Goal: Use online tool/utility

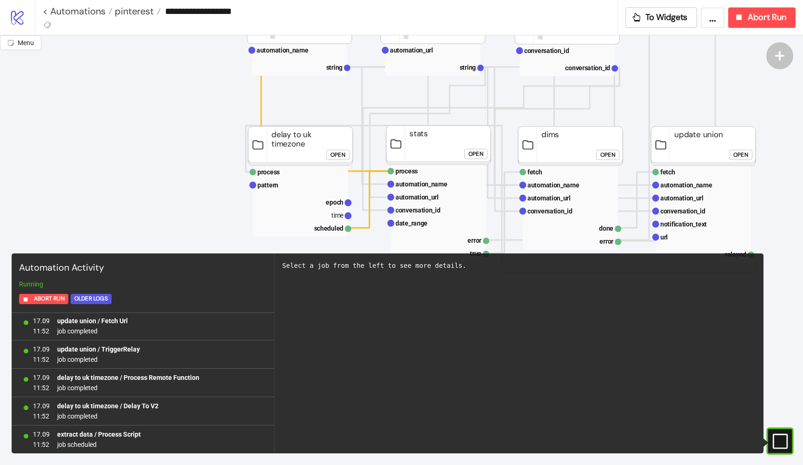
scroll to position [115, 0]
click at [608, 151] on div "Open" at bounding box center [607, 153] width 15 height 11
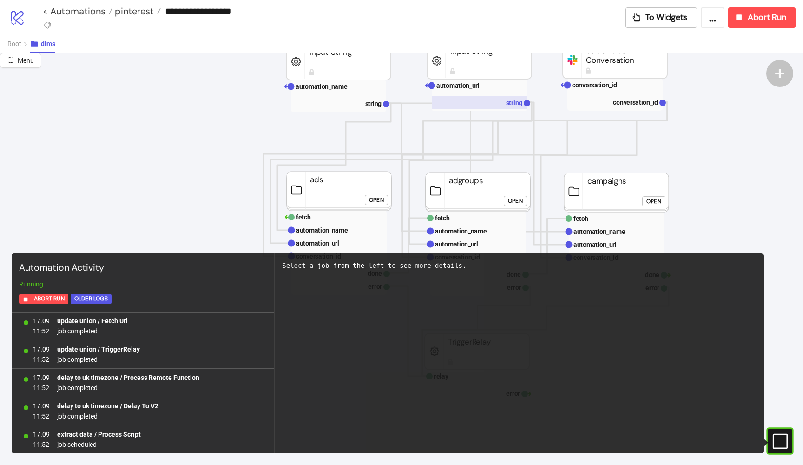
scroll to position [139, 0]
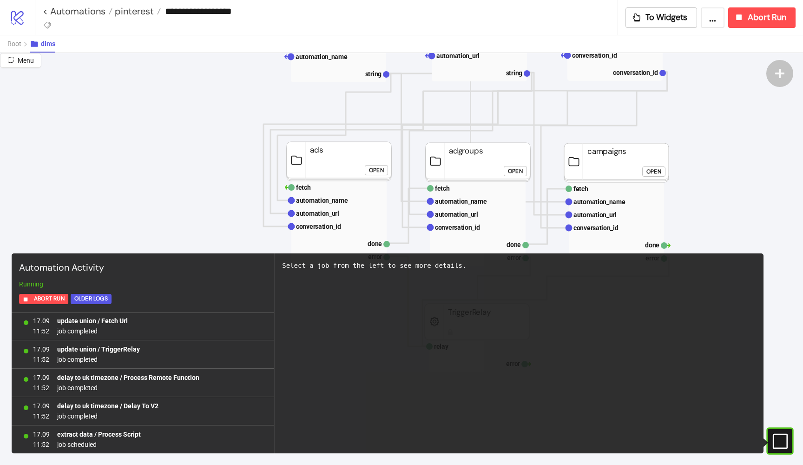
click at [379, 173] on div "Open" at bounding box center [376, 169] width 15 height 11
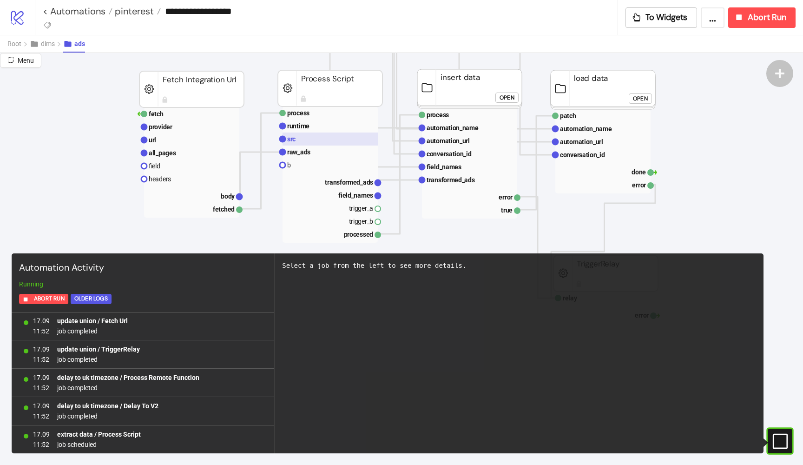
click at [305, 138] on rect at bounding box center [330, 138] width 95 height 13
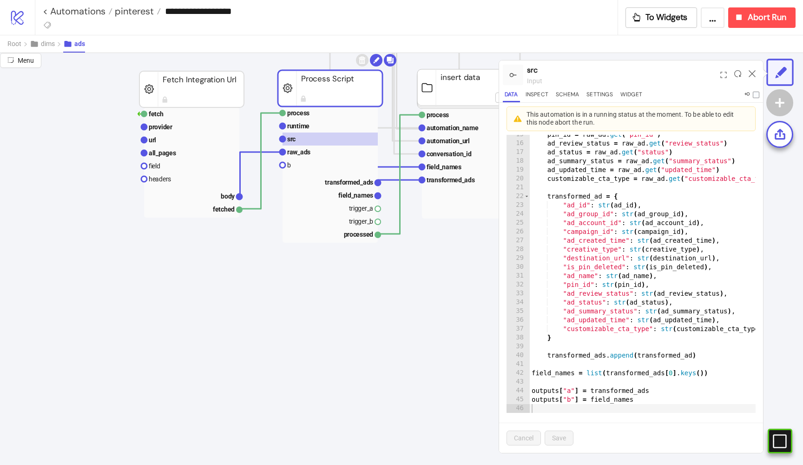
scroll to position [48, 0]
click at [154, 141] on text "url" at bounding box center [152, 139] width 7 height 7
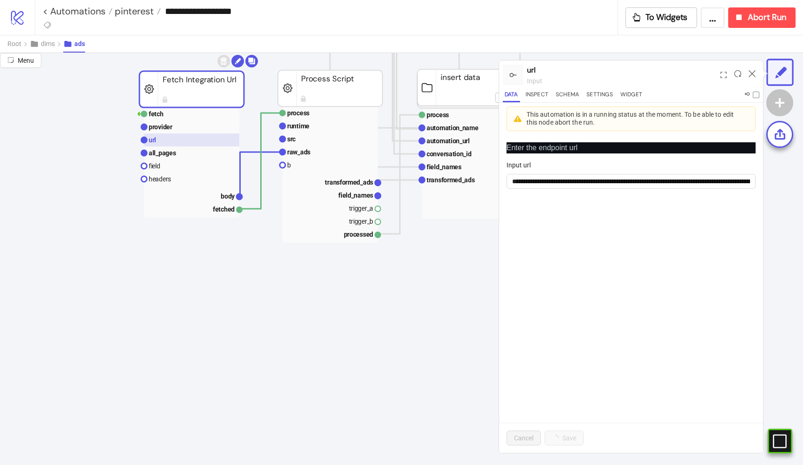
scroll to position [0, 0]
click at [580, 182] on input "**********" at bounding box center [631, 181] width 249 height 15
click at [199, 153] on rect at bounding box center [191, 152] width 95 height 13
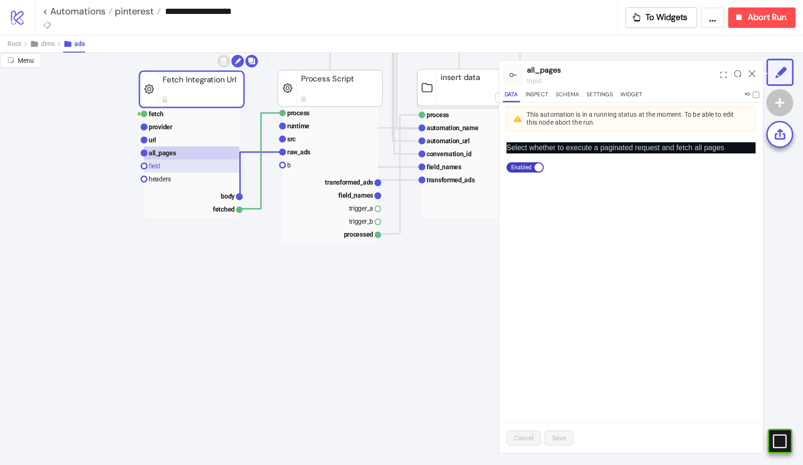
click at [178, 162] on rect at bounding box center [191, 165] width 95 height 13
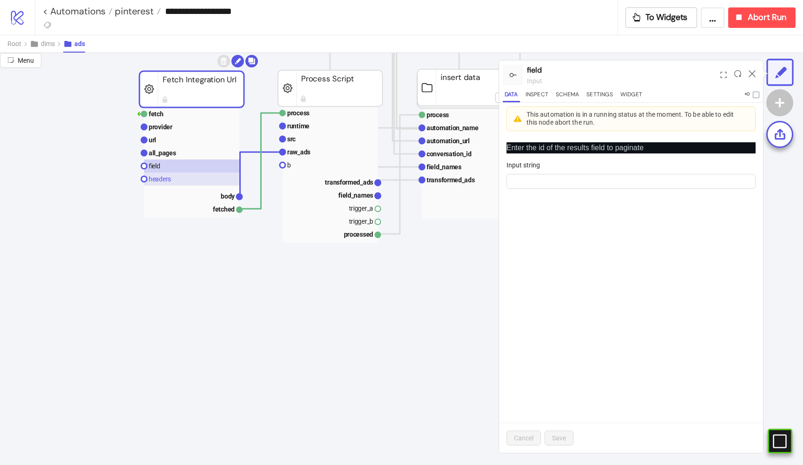
click at [186, 179] on rect at bounding box center [191, 178] width 95 height 13
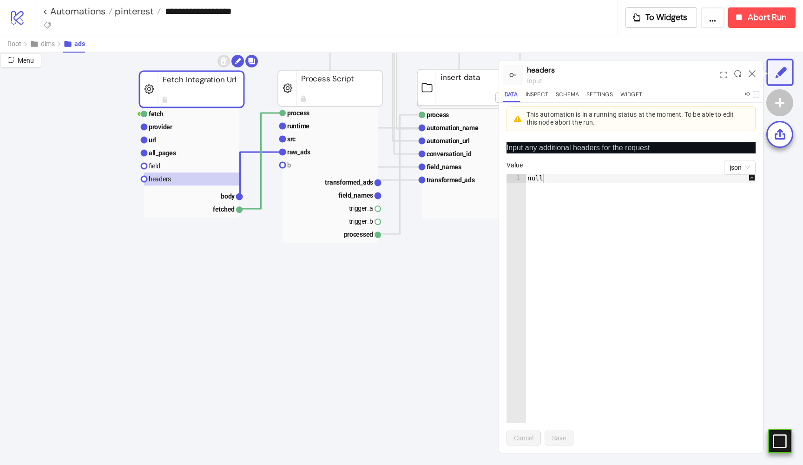
click at [742, 72] on div at bounding box center [737, 74] width 14 height 25
click at [540, 96] on button "Inspect" at bounding box center [537, 96] width 26 height 13
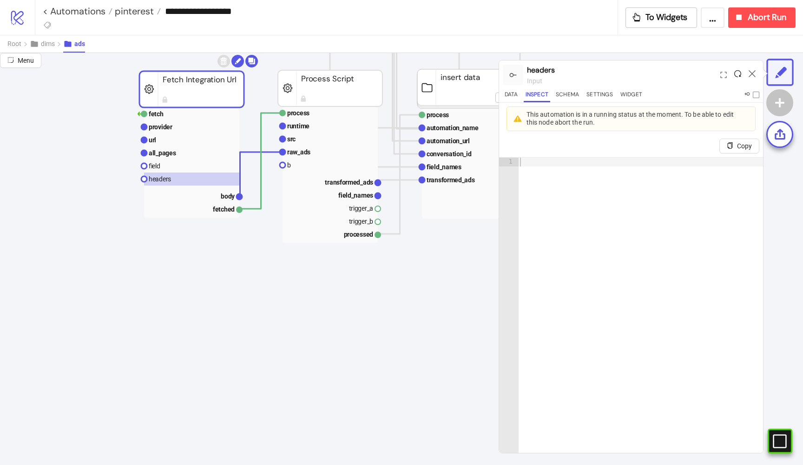
click at [736, 72] on icon at bounding box center [737, 73] width 7 height 7
click at [157, 129] on text "provider" at bounding box center [161, 126] width 24 height 7
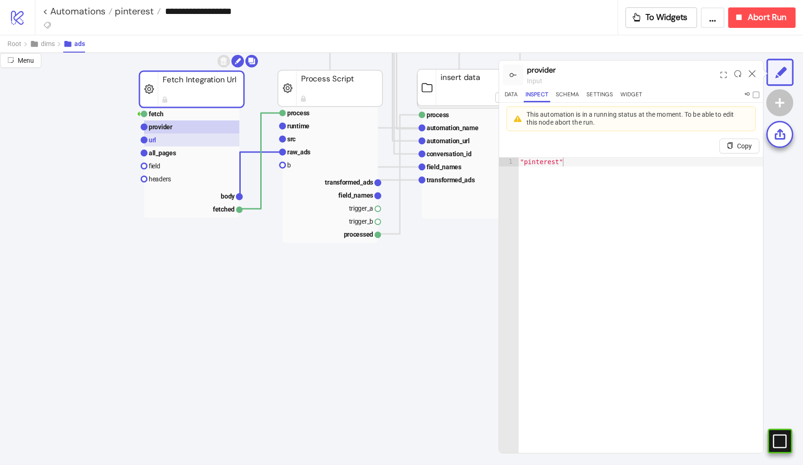
click at [157, 135] on rect at bounding box center [191, 139] width 95 height 13
click at [157, 131] on rect at bounding box center [191, 126] width 95 height 13
click at [158, 138] on rect at bounding box center [191, 139] width 95 height 13
